Goal: Information Seeking & Learning: Learn about a topic

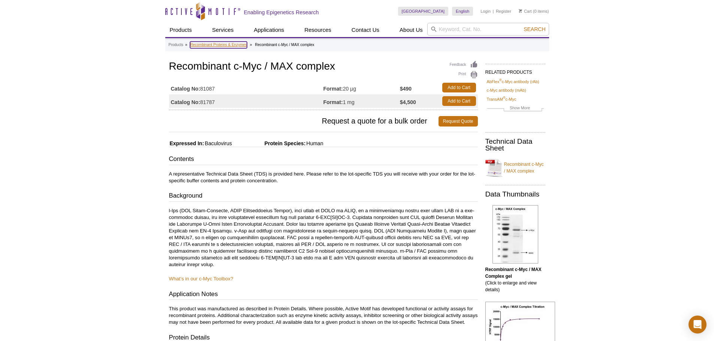
click at [234, 48] on link "Recombinant Proteins & Enzymes" at bounding box center [218, 45] width 57 height 7
click at [447, 29] on input "search" at bounding box center [488, 29] width 122 height 13
type input "c-myc"
click at [521, 26] on button "Search" at bounding box center [534, 29] width 26 height 7
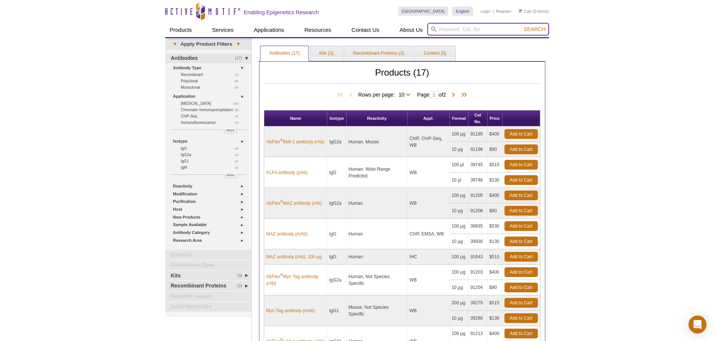
click at [464, 29] on input "search" at bounding box center [488, 29] width 122 height 13
click at [521, 26] on button "Search" at bounding box center [534, 29] width 26 height 7
click at [433, 39] on strong "c-myc" at bounding box center [436, 41] width 14 height 6
type input "c-myc"
click at [531, 31] on span "Search" at bounding box center [534, 29] width 22 height 6
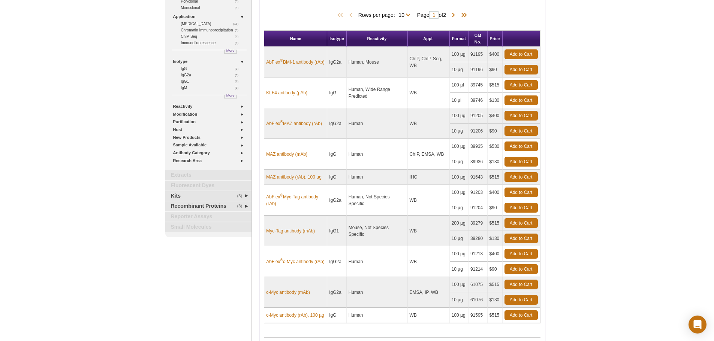
scroll to position [37, 0]
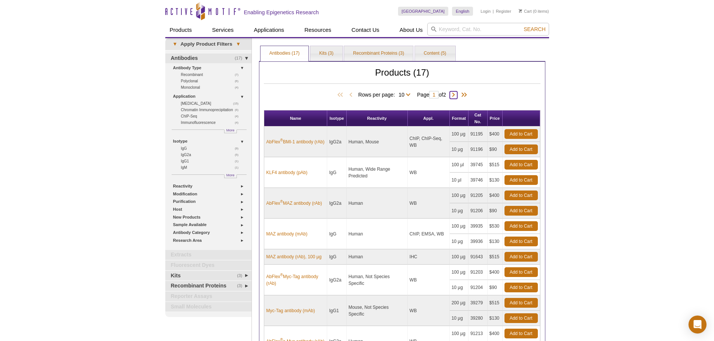
click at [455, 95] on span at bounding box center [452, 94] width 7 height 7
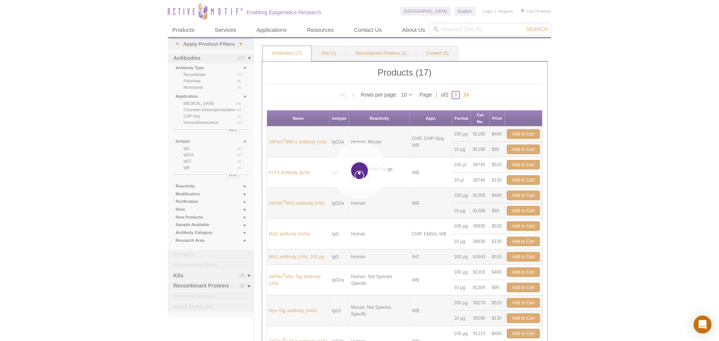
type input "2"
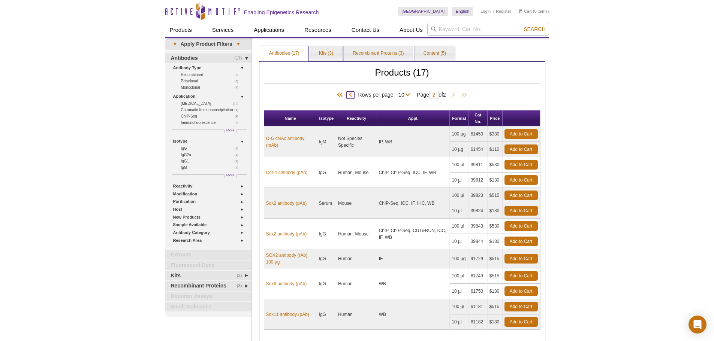
click at [349, 96] on span at bounding box center [349, 94] width 7 height 7
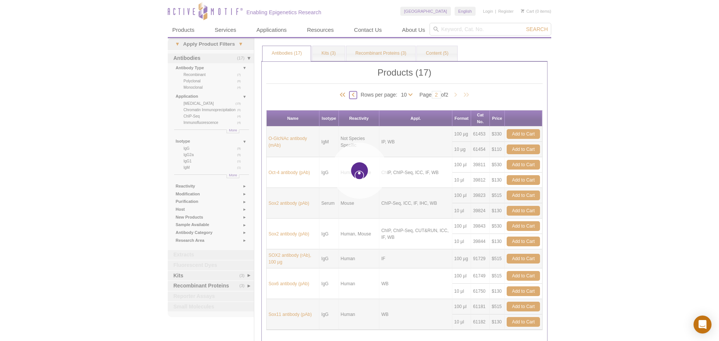
type input "1"
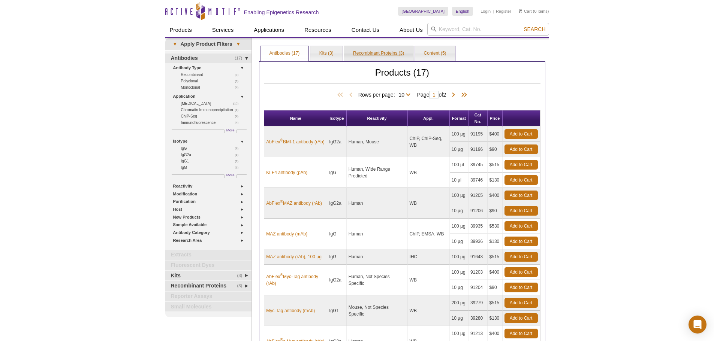
click at [387, 51] on link "Recombinant Proteins (3)" at bounding box center [378, 53] width 69 height 15
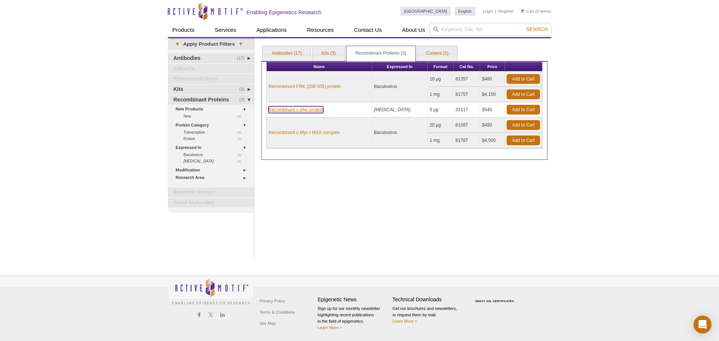
click at [319, 108] on link "Recombinant c-Myc protein" at bounding box center [296, 109] width 55 height 7
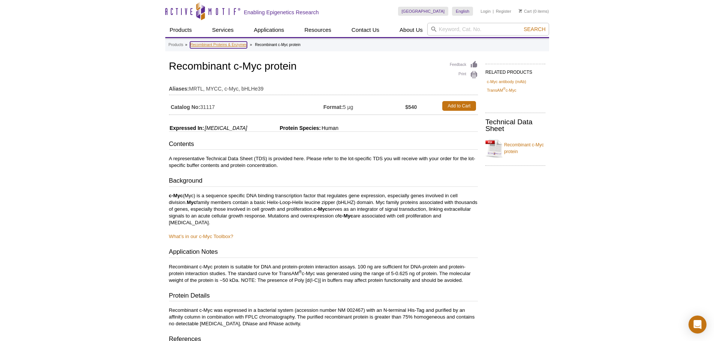
click at [201, 48] on link "Recombinant Proteins & Enzymes" at bounding box center [218, 45] width 57 height 7
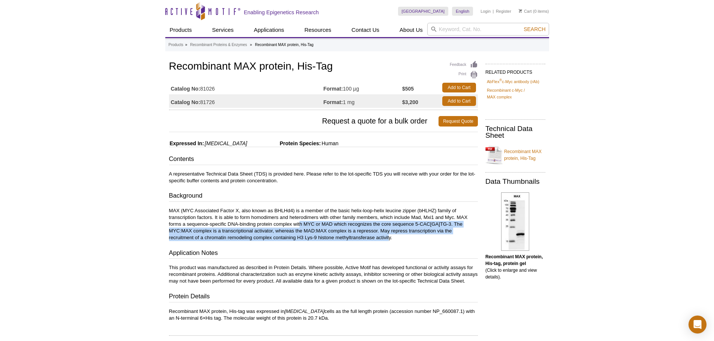
drag, startPoint x: 299, startPoint y: 227, endPoint x: 388, endPoint y: 238, distance: 89.8
click at [388, 238] on p "MAX (MYC Associated Factor X, also known as BHLHd4) is a member of the basic he…" at bounding box center [323, 225] width 309 height 34
click at [388, 231] on p "MAX (MYC Associated Factor X, also known as BHLHd4) is a member of the basic he…" at bounding box center [323, 225] width 309 height 34
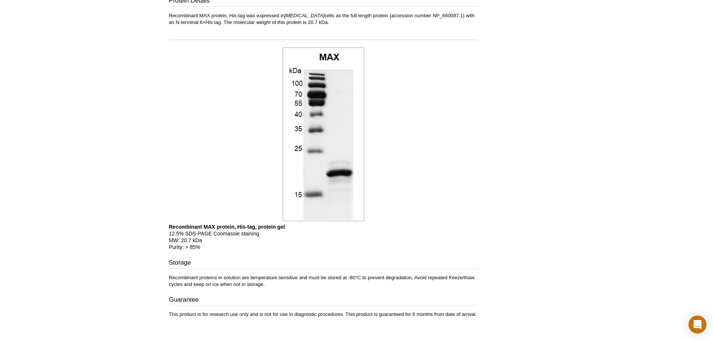
scroll to position [300, 0]
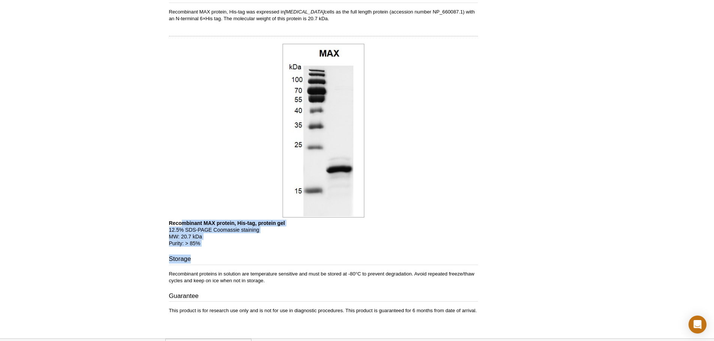
drag, startPoint x: 183, startPoint y: 231, endPoint x: 245, endPoint y: 255, distance: 66.3
click at [245, 255] on div "Feedback Print Recombinant MAX protein, His-Tag Catalog No: 81026 Format: 100 µ…" at bounding box center [321, 41] width 312 height 562
click at [247, 256] on div "Feedback Print Recombinant MAX protein, His-Tag Catalog No: 81026 Format: 100 µ…" at bounding box center [321, 41] width 312 height 562
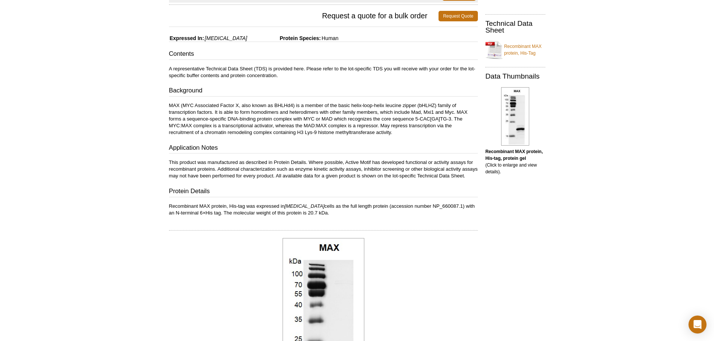
scroll to position [70, 0]
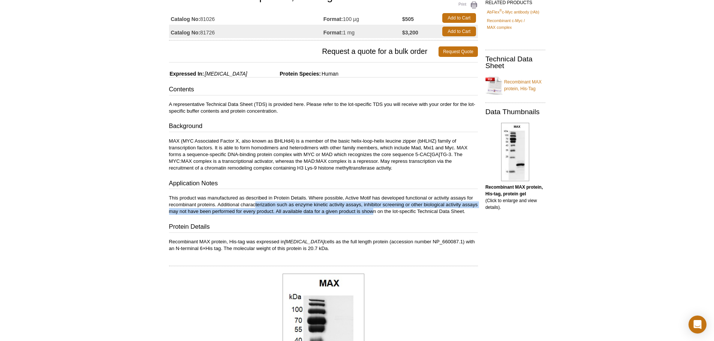
drag, startPoint x: 255, startPoint y: 202, endPoint x: 389, endPoint y: 212, distance: 134.4
click at [389, 212] on p "This product was manufactured as described in Protein Details. Where possible, …" at bounding box center [323, 205] width 309 height 20
click at [386, 213] on p "This product was manufactured as described in Protein Details. Where possible, …" at bounding box center [323, 205] width 309 height 20
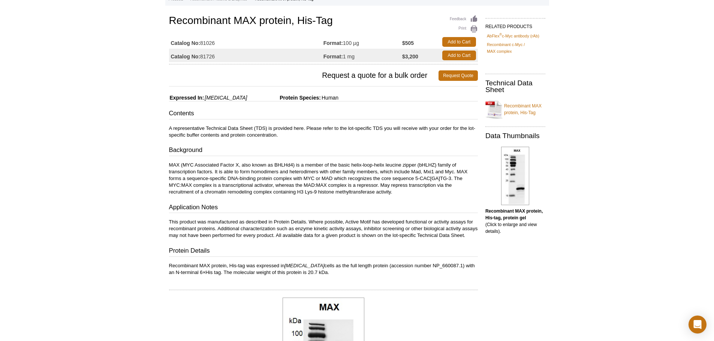
scroll to position [32, 0]
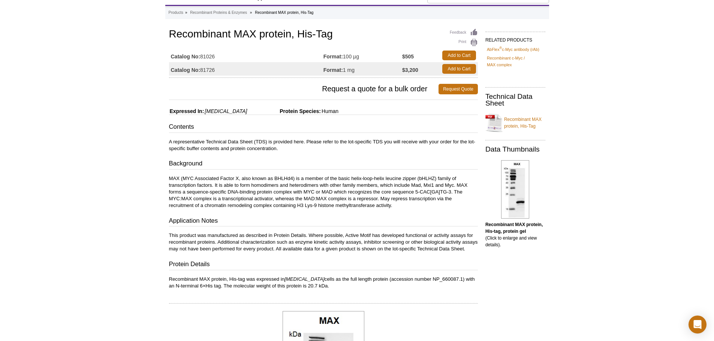
drag, startPoint x: 169, startPoint y: 177, endPoint x: 424, endPoint y: 205, distance: 256.9
click at [424, 205] on p "MAX (MYC Associated Factor X, also known as BHLHd4) is a member of the basic he…" at bounding box center [323, 192] width 309 height 34
click at [350, 193] on p "MAX (MYC Associated Factor X, also known as BHLHd4) is a member of the basic he…" at bounding box center [323, 192] width 309 height 34
click at [263, 190] on p "MAX (MYC Associated Factor X, also known as BHLHd4) is a member of the basic he…" at bounding box center [323, 192] width 309 height 34
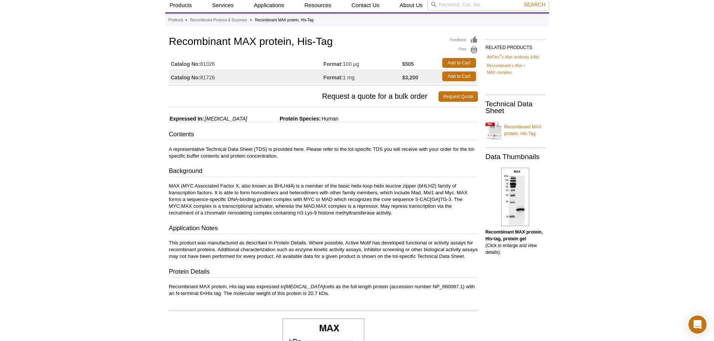
scroll to position [0, 0]
